Goal: Transaction & Acquisition: Purchase product/service

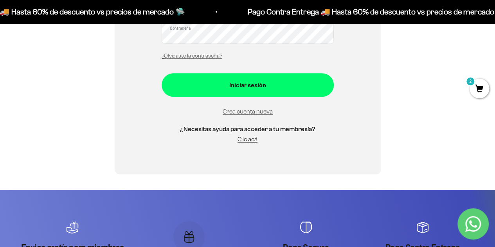
scroll to position [221, 0]
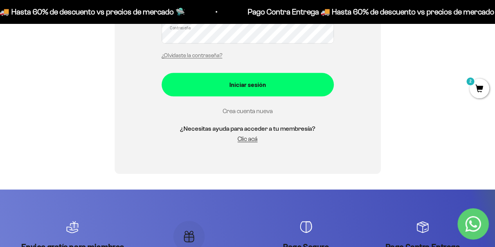
click at [245, 110] on link "Crea cuenta nueva" at bounding box center [248, 111] width 50 height 7
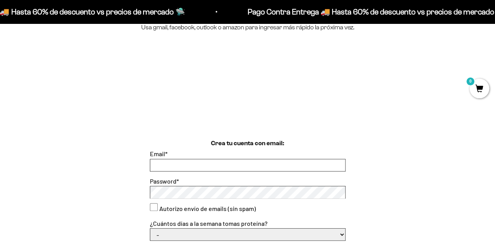
scroll to position [152, 0]
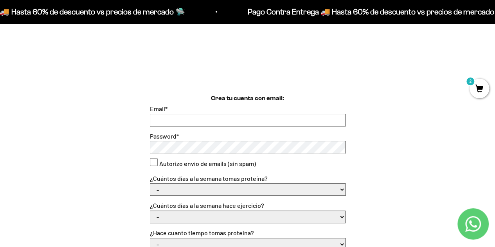
click at [211, 116] on input "Email *" at bounding box center [247, 120] width 195 height 12
type input "[EMAIL_ADDRESS][DOMAIN_NAME]"
click at [365, 140] on div "Crea tu cuenta con email: Email * [EMAIL_ADDRESS][DOMAIN_NAME] Password * Autor…" at bounding box center [248, 241] width 458 height 294
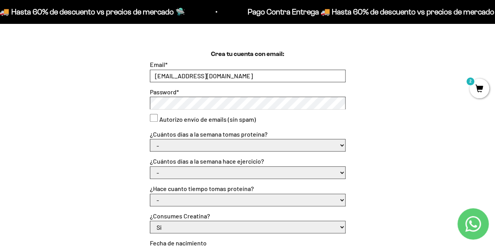
scroll to position [197, 0]
click at [199, 148] on select "- 1 o 2 3 a 5 6 o 7" at bounding box center [247, 145] width 195 height 12
select select "1 o 2"
click at [150, 139] on select "- 1 o 2 3 a 5 6 o 7" at bounding box center [247, 145] width 195 height 12
click at [203, 181] on form "Email * [EMAIL_ADDRESS][DOMAIN_NAME] Password * Autorizo envío de emails (sin s…" at bounding box center [248, 201] width 196 height 284
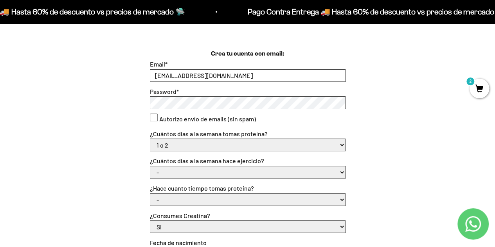
click at [203, 179] on form "Email * [EMAIL_ADDRESS][DOMAIN_NAME] Password * Autorizo envío de emails (sin s…" at bounding box center [248, 201] width 196 height 284
click at [220, 172] on select "- No hago 1 a 2 días 3 a 5 días 6 o 7 días" at bounding box center [247, 172] width 195 height 12
click at [213, 142] on select "- 1 o 2 3 a 5 6 o 7" at bounding box center [247, 145] width 195 height 12
click at [108, 159] on div "Crea tu cuenta con email: Email * [EMAIL_ADDRESS][DOMAIN_NAME] Password * Autor…" at bounding box center [248, 196] width 458 height 294
click at [240, 174] on select "- No hago 1 a 2 días 3 a 5 días 6 o 7 días" at bounding box center [247, 172] width 195 height 12
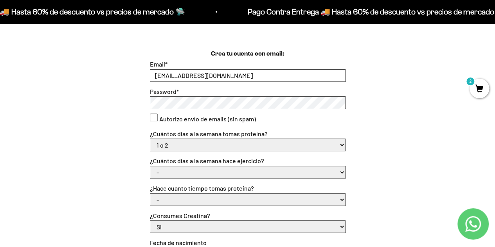
select select "3 a 5 días"
click at [150, 166] on select "- No hago 1 a 2 días 3 a 5 días 6 o 7 días" at bounding box center [247, 172] width 195 height 12
click at [183, 202] on select "- Apenas estoy empezando Menos de 6 meses Más de 6 meses Hace más de un año" at bounding box center [247, 200] width 195 height 12
select select "Apenas estoy empezando"
click at [150, 194] on select "- Apenas estoy empezando Menos de 6 meses Más de 6 meses Hace más de un año" at bounding box center [247, 200] width 195 height 12
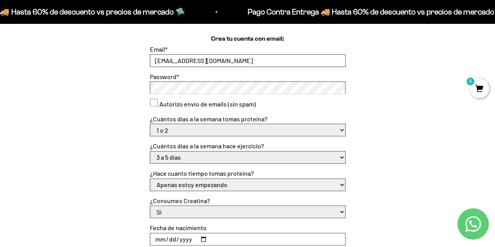
scroll to position [212, 0]
click at [220, 132] on select "- 1 o 2 3 a 5 6 o 7" at bounding box center [247, 130] width 195 height 12
select select "-"
click at [150, 124] on select "- 1 o 2 3 a 5 6 o 7" at bounding box center [247, 130] width 195 height 12
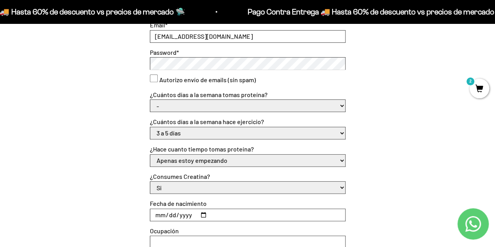
scroll to position [238, 0]
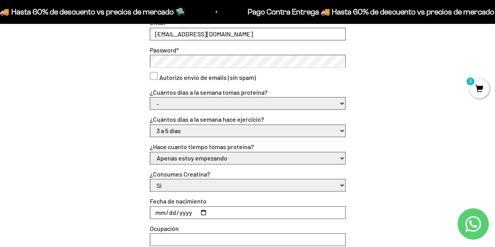
click at [225, 156] on select "- Apenas estoy empezando Menos de 6 meses Más de 6 meses Hace más de un año" at bounding box center [247, 158] width 195 height 12
click at [150, 152] on select "- Apenas estoy empezando Menos de 6 meses Más de 6 meses Hace más de un año" at bounding box center [247, 158] width 195 height 12
click at [197, 185] on select "Si No" at bounding box center [247, 185] width 195 height 12
select select "No"
click at [150, 179] on select "Si No" at bounding box center [247, 185] width 195 height 12
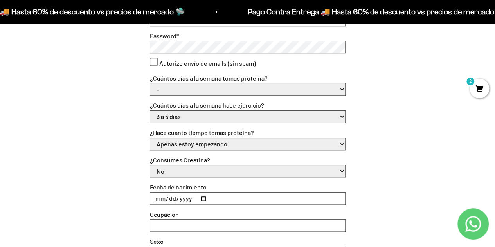
scroll to position [293, 0]
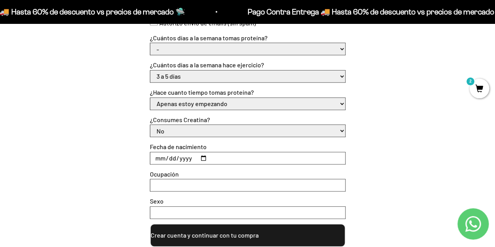
click at [214, 161] on input "Fecha de nacimiento" at bounding box center [247, 158] width 195 height 12
click at [206, 158] on input "Fecha de nacimiento" at bounding box center [247, 158] width 195 height 12
type input "[DATE]"
click at [182, 182] on input "Ocupación" at bounding box center [247, 185] width 195 height 12
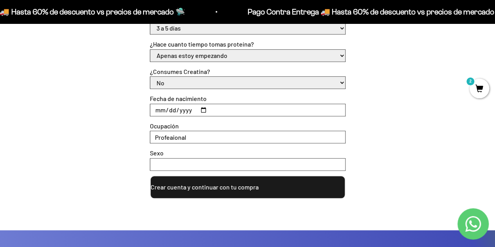
scroll to position [341, 0]
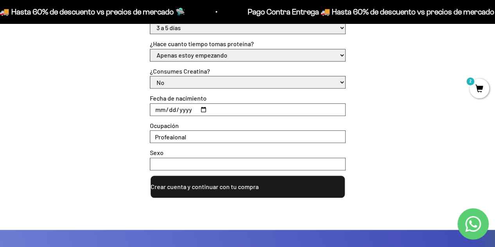
click at [179, 138] on input "Profeaional" at bounding box center [247, 137] width 195 height 12
type input "Profesional"
click at [176, 162] on input "Sexo" at bounding box center [247, 164] width 195 height 12
type input "F"
click at [212, 191] on button "Crear cuenta y continuar con tu compra" at bounding box center [248, 186] width 196 height 23
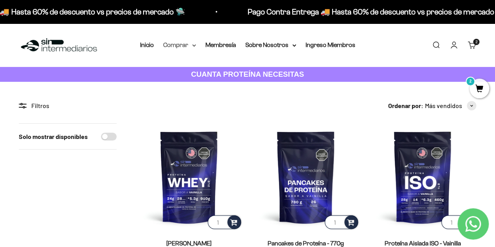
click at [182, 41] on summary "Comprar" at bounding box center [179, 45] width 33 height 10
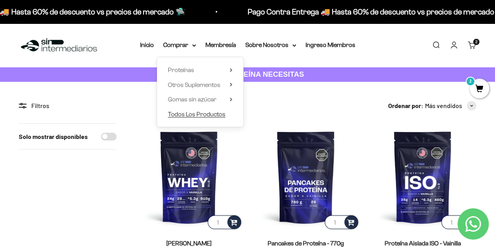
click at [204, 115] on span "Todos Los Productos" at bounding box center [197, 114] width 58 height 7
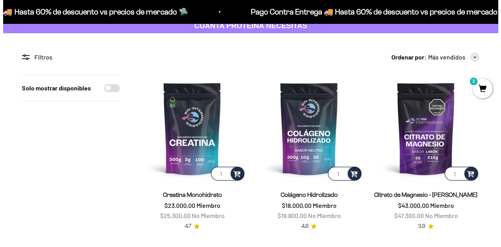
scroll to position [49, 0]
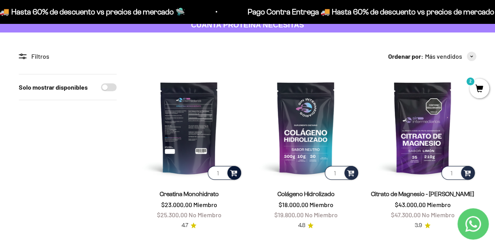
click at [232, 178] on div at bounding box center [235, 173] width 14 height 14
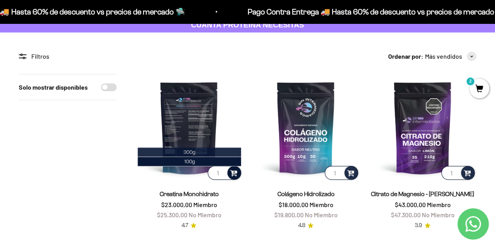
click at [206, 155] on li "300g" at bounding box center [189, 152] width 103 height 9
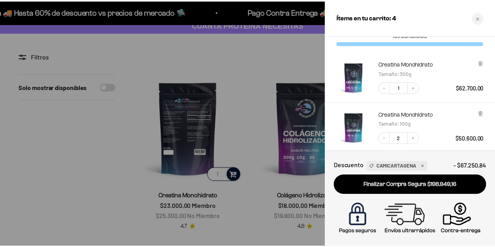
scroll to position [26, 0]
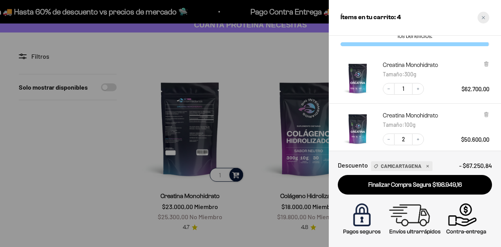
click at [486, 18] on div "Close cart" at bounding box center [484, 18] width 12 height 12
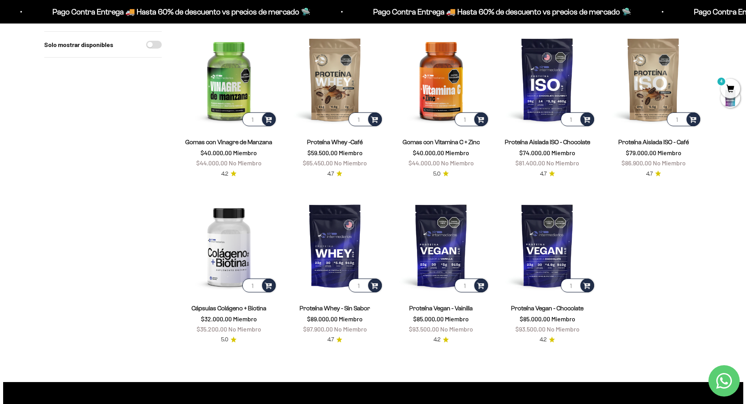
scroll to position [1, 0]
